Goal: Task Accomplishment & Management: Use online tool/utility

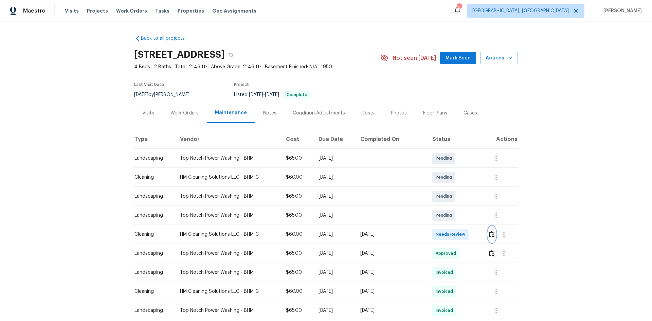
click at [464, 215] on img "button" at bounding box center [492, 234] width 6 height 6
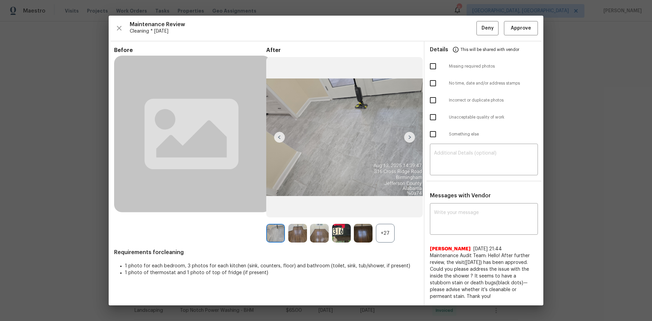
click at [434, 138] on input "checkbox" at bounding box center [433, 134] width 14 height 14
checkbox input "true"
click at [464, 168] on textarea at bounding box center [484, 160] width 100 height 19
paste textarea "Maintenance Audit Team: Hello! Unfortunately, this cleaning visit completed on …"
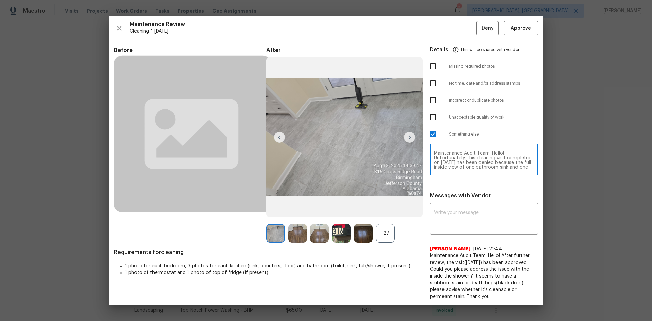
click at [464, 157] on textarea "Maintenance Audit Team: Hello! Unfortunately, this cleaning visit completed on …" at bounding box center [484, 160] width 100 height 19
type textarea "Maintenance Audit Team: Hello! Unfortunately, this cleaning visit completed on …"
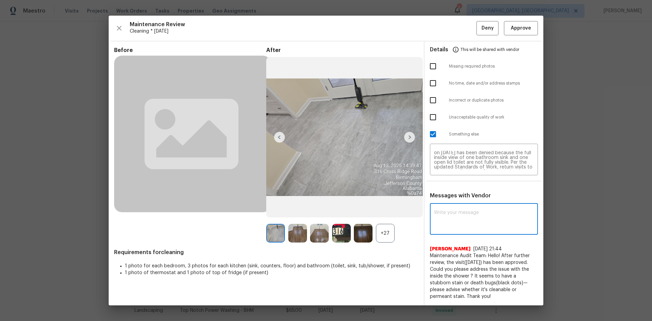
click at [464, 215] on textarea at bounding box center [484, 219] width 100 height 19
paste textarea "Maintenance Audit Team: Hello! Unfortunately, this cleaning visit completed on …"
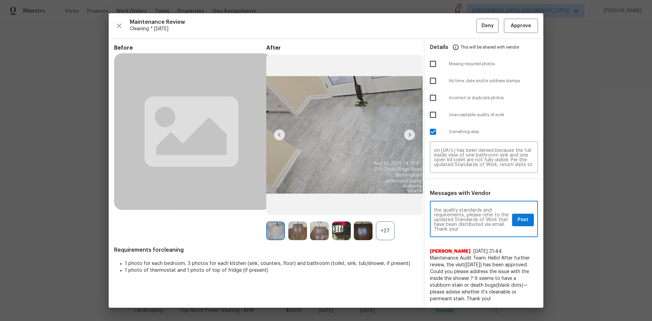
type textarea "Maintenance Audit Team: Hello! Unfortunately, this cleaning visit completed on …"
click at [464, 215] on button "Post" at bounding box center [523, 220] width 22 height 13
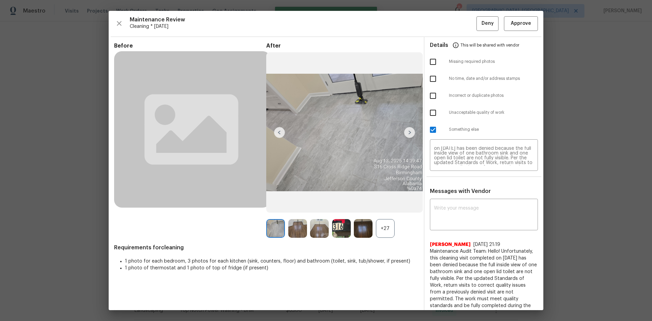
scroll to position [0, 0]
click at [464, 21] on span "Deny" at bounding box center [488, 23] width 12 height 8
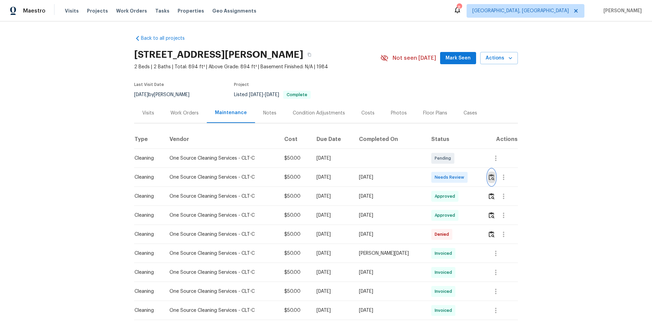
click at [464, 180] on img "button" at bounding box center [492, 177] width 6 height 6
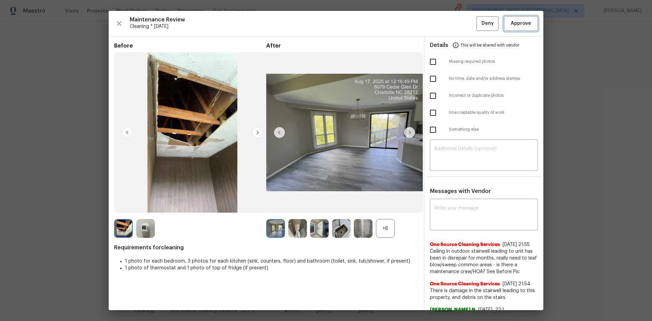
click at [464, 24] on span "Approve" at bounding box center [521, 23] width 20 height 8
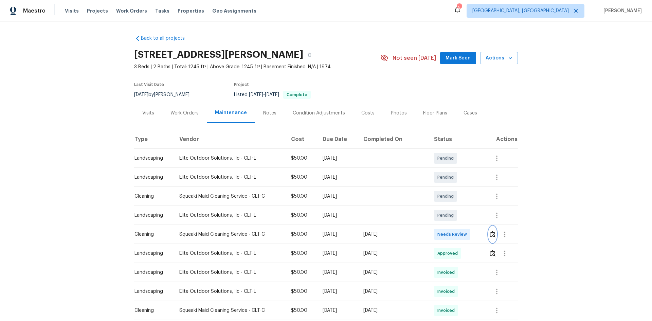
click at [464, 215] on img "button" at bounding box center [493, 234] width 6 height 6
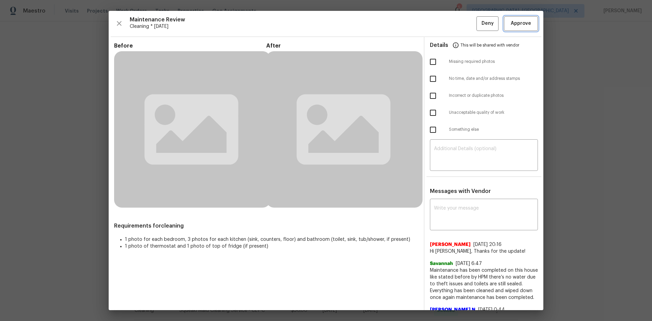
click at [464, 30] on button "Approve" at bounding box center [521, 23] width 34 height 15
